Goal: Task Accomplishment & Management: Use online tool/utility

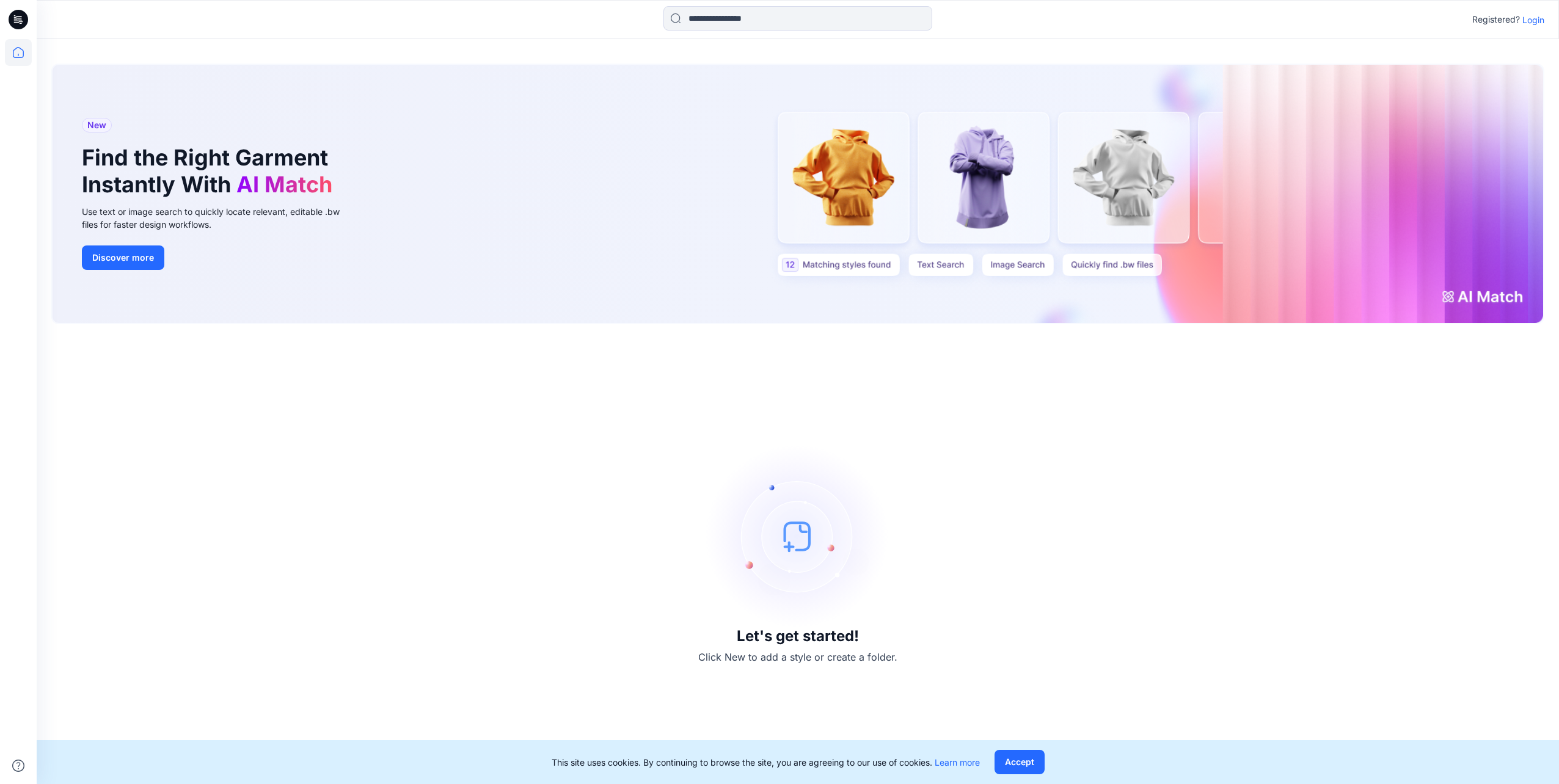
click at [1537, 18] on p "Login" at bounding box center [1534, 20] width 22 height 13
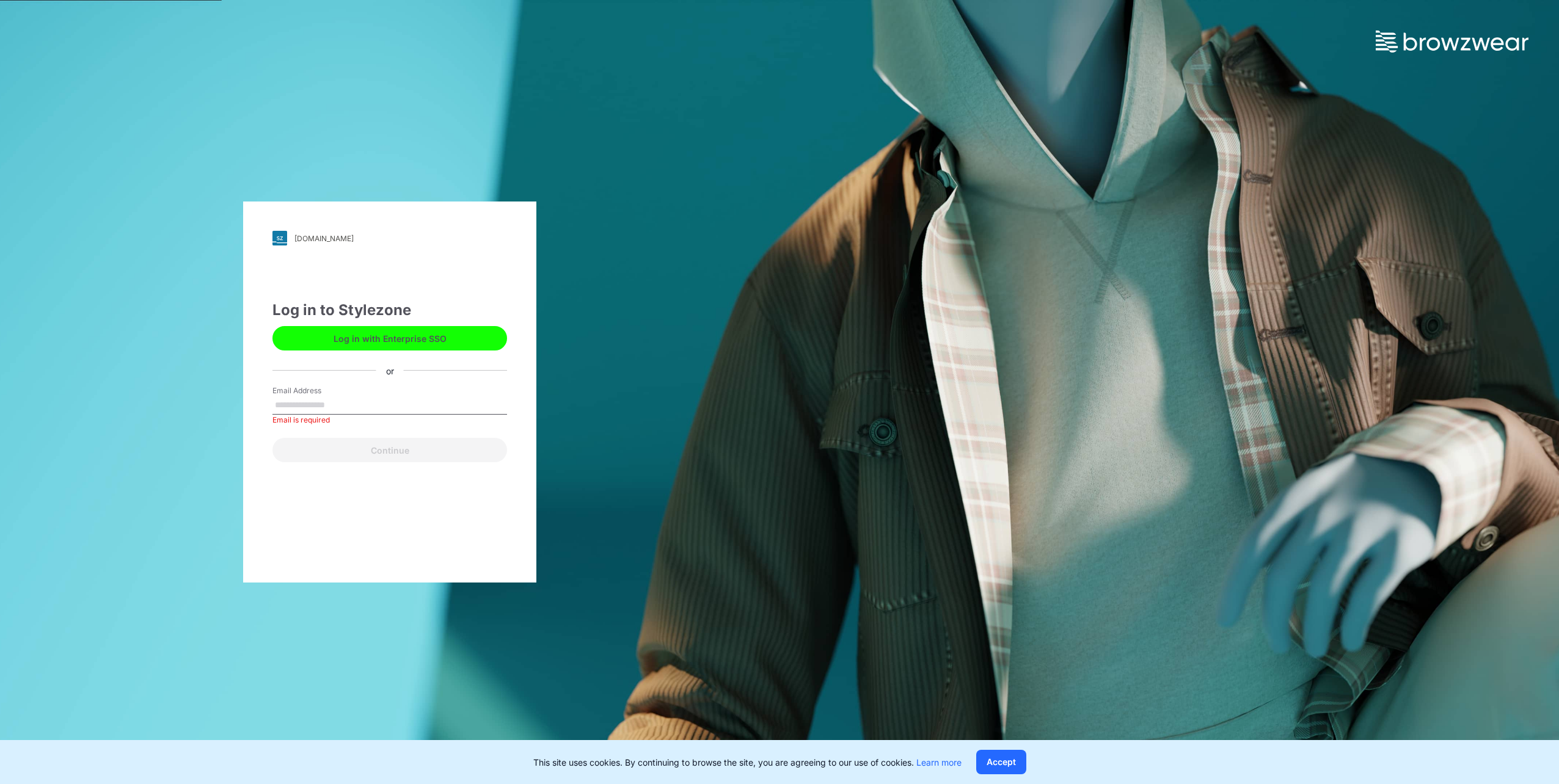
click at [334, 395] on label "Email Address" at bounding box center [315, 391] width 85 height 11
click at [334, 396] on input "Email Address" at bounding box center [389, 405] width 235 height 19
click at [290, 408] on input "Email Address" at bounding box center [389, 405] width 235 height 19
type input "**********"
click at [322, 448] on button "Continue" at bounding box center [389, 450] width 235 height 25
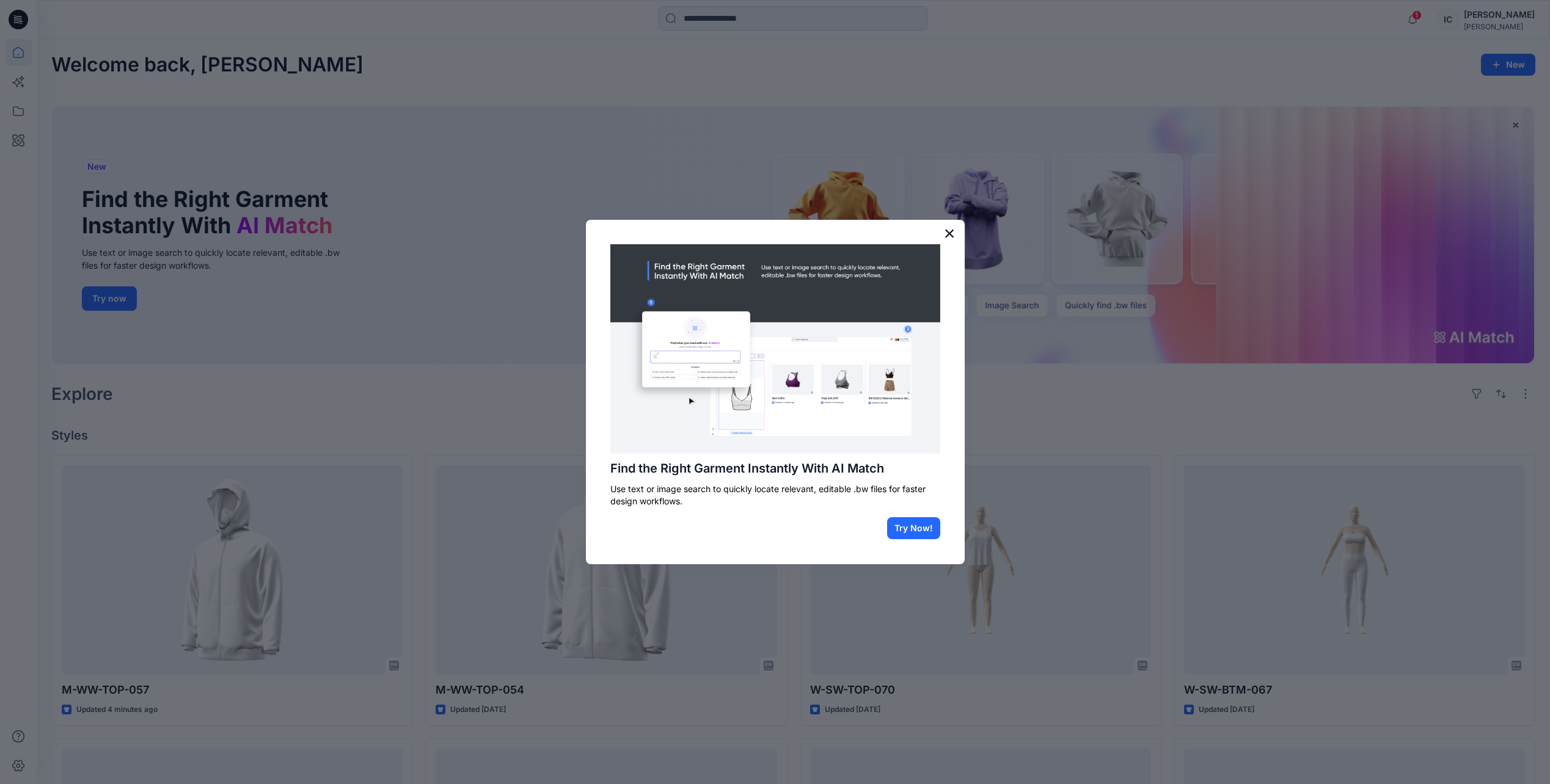
click at [949, 232] on button "×" at bounding box center [949, 233] width 12 height 19
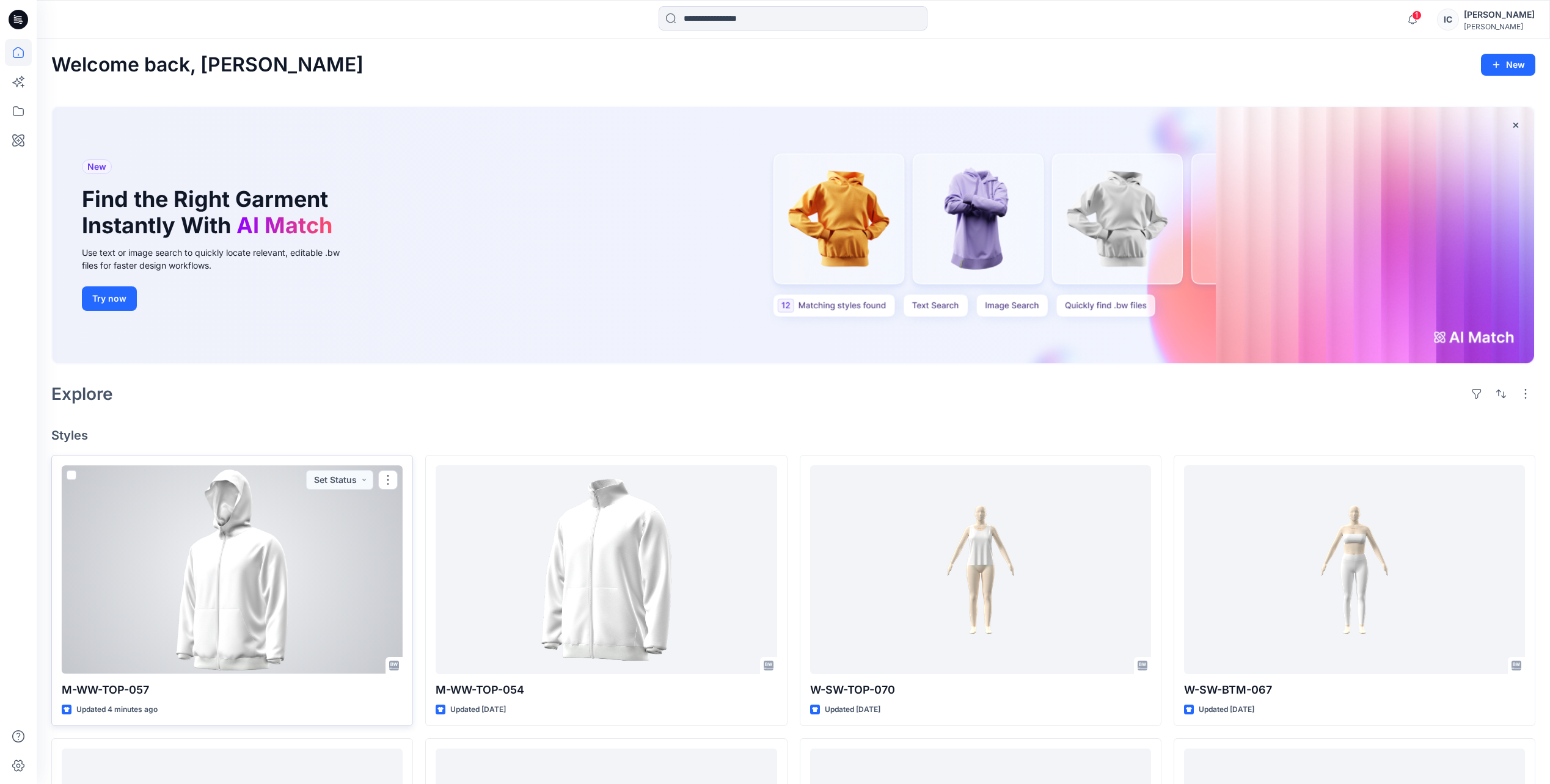
click at [332, 640] on div at bounding box center [232, 569] width 341 height 208
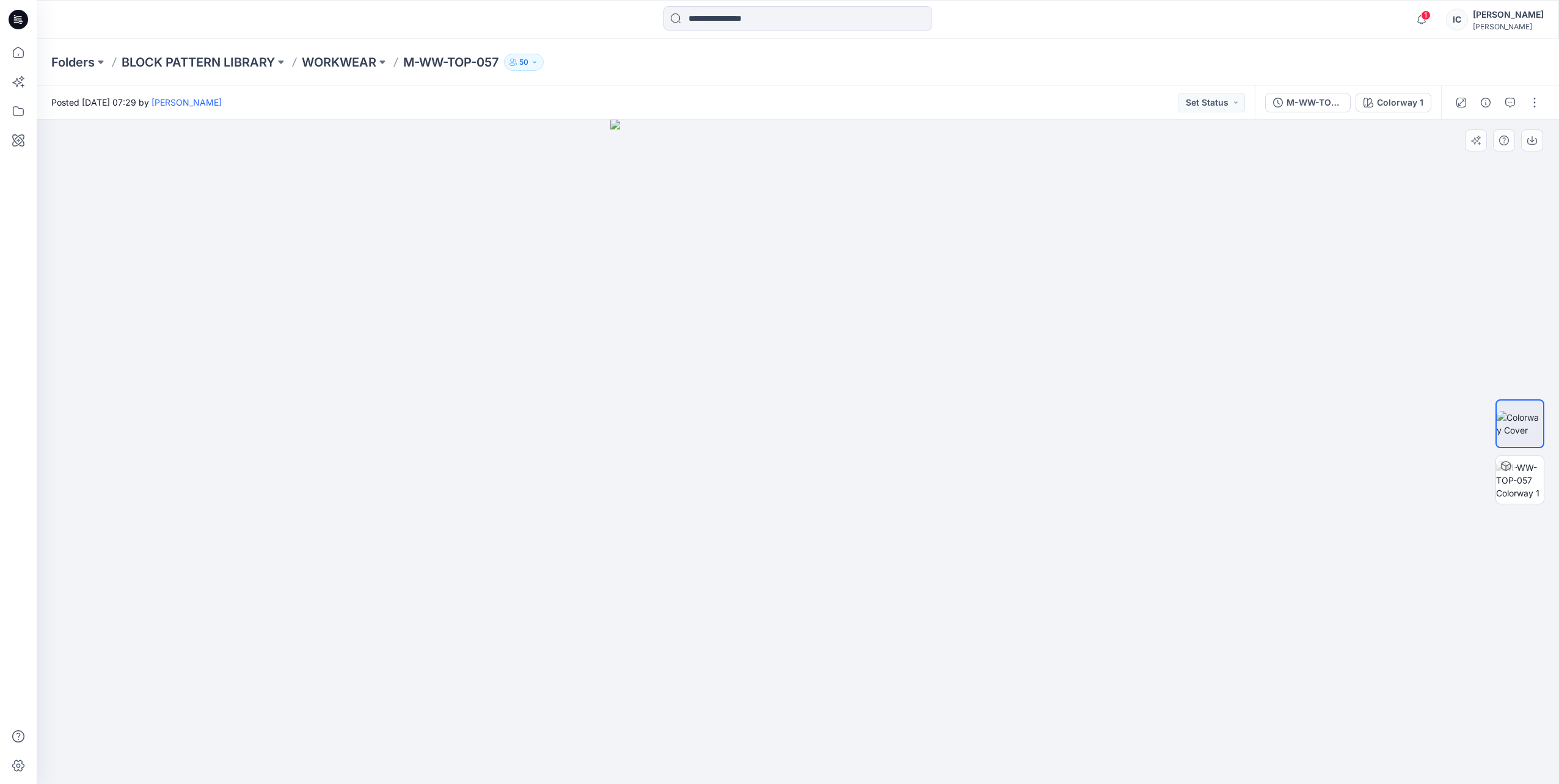
drag, startPoint x: 1044, startPoint y: 433, endPoint x: 1022, endPoint y: 608, distance: 176.4
click at [1014, 606] on div at bounding box center [797, 452] width 1523 height 664
click at [1529, 477] on img at bounding box center [1520, 480] width 47 height 39
click at [538, 62] on icon "button" at bounding box center [535, 62] width 8 height 8
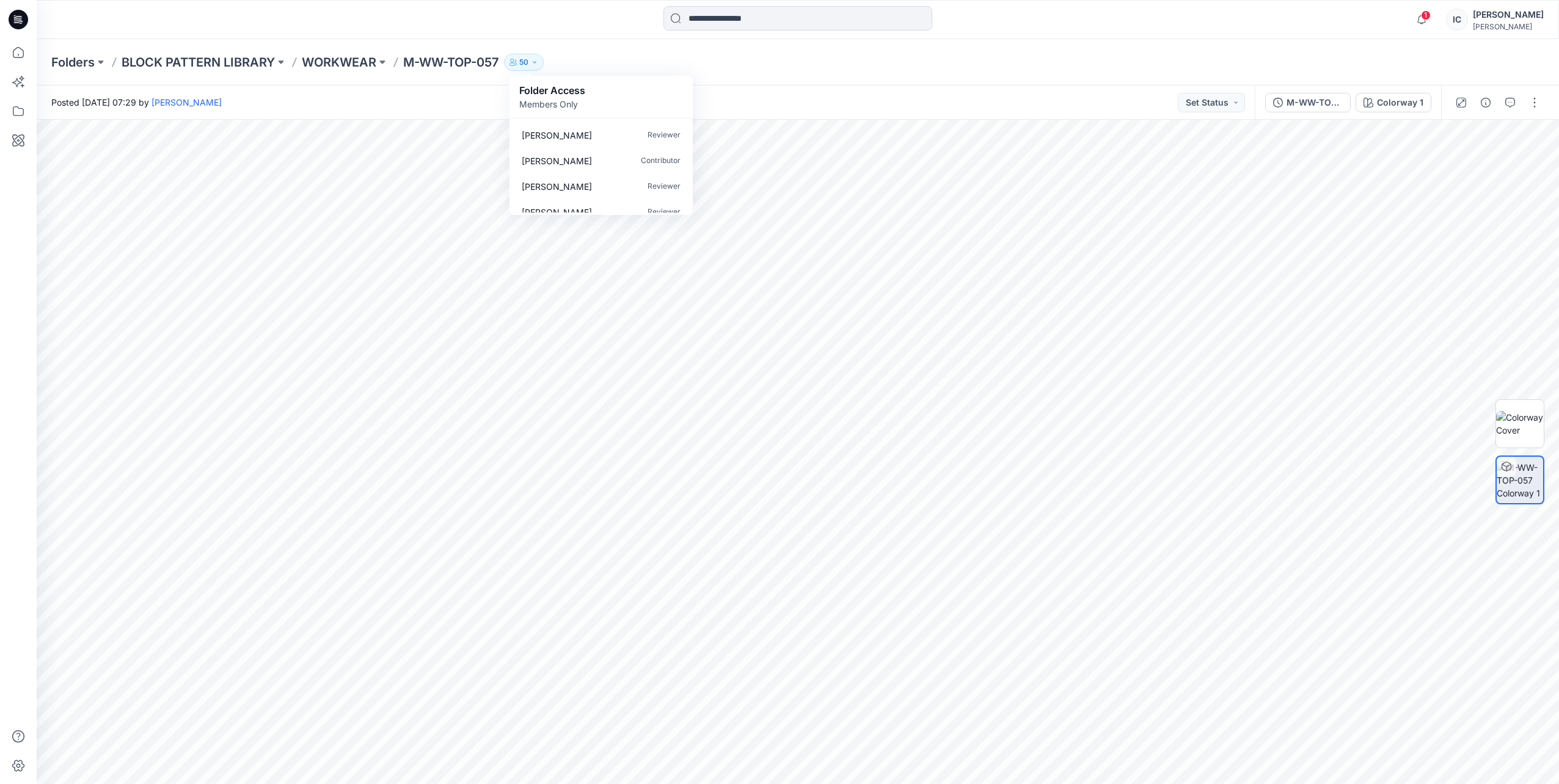
click at [538, 61] on icon "button" at bounding box center [535, 62] width 8 height 8
click at [759, 68] on div "Folders BLOCK PATTERN LIBRARY WORKWEAR M-WW-TOP-057 50 Folder Access Members On…" at bounding box center [751, 62] width 1398 height 17
click at [1410, 25] on icon "button" at bounding box center [1421, 20] width 23 height 25
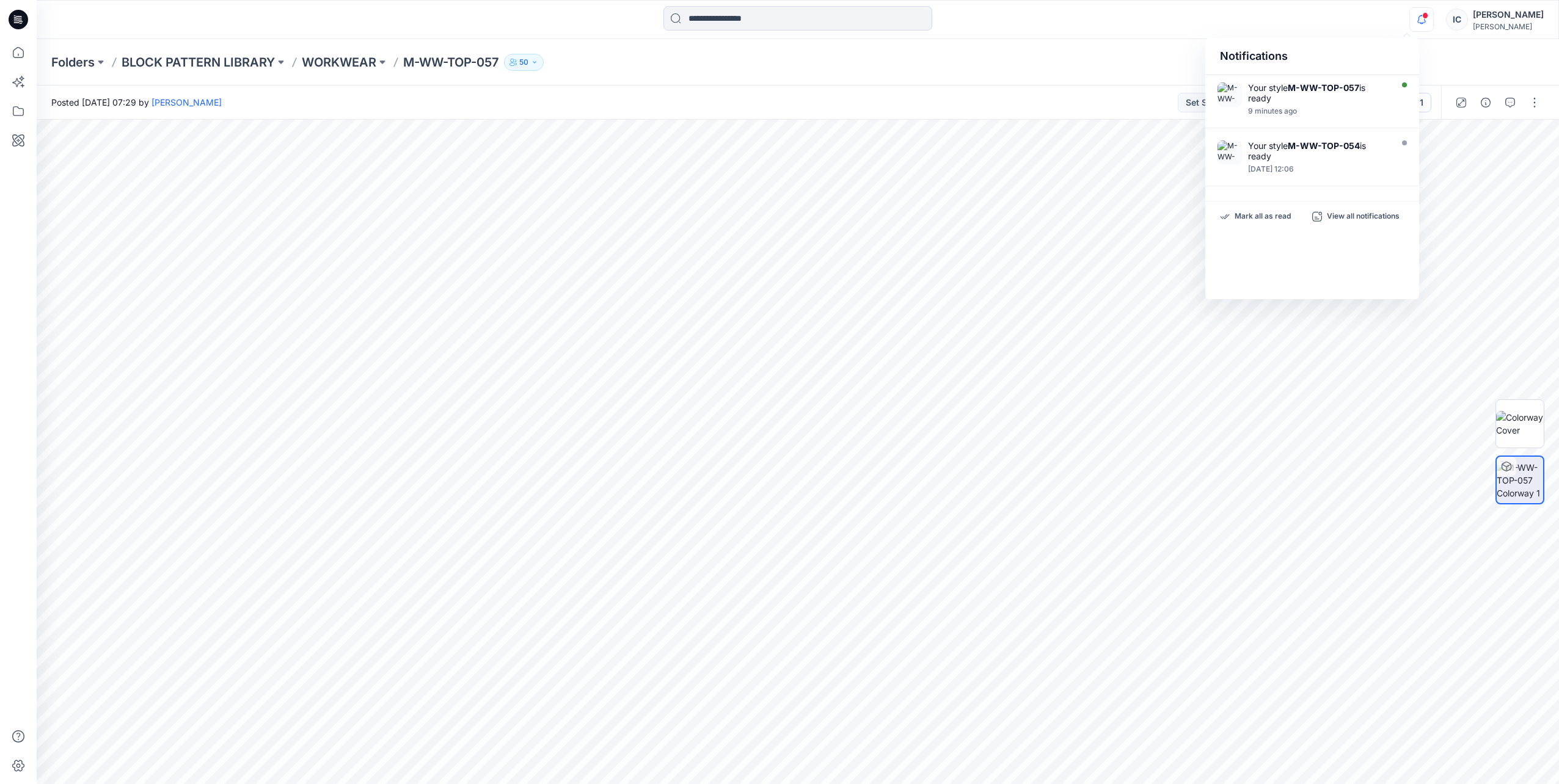
click at [1046, 46] on div "Folders BLOCK PATTERN LIBRARY WORKWEAR M-WW-TOP-057 50 Folder Access Members On…" at bounding box center [797, 62] width 1523 height 46
click at [528, 64] on p "50" at bounding box center [524, 63] width 9 height 14
